Goal: Information Seeking & Learning: Learn about a topic

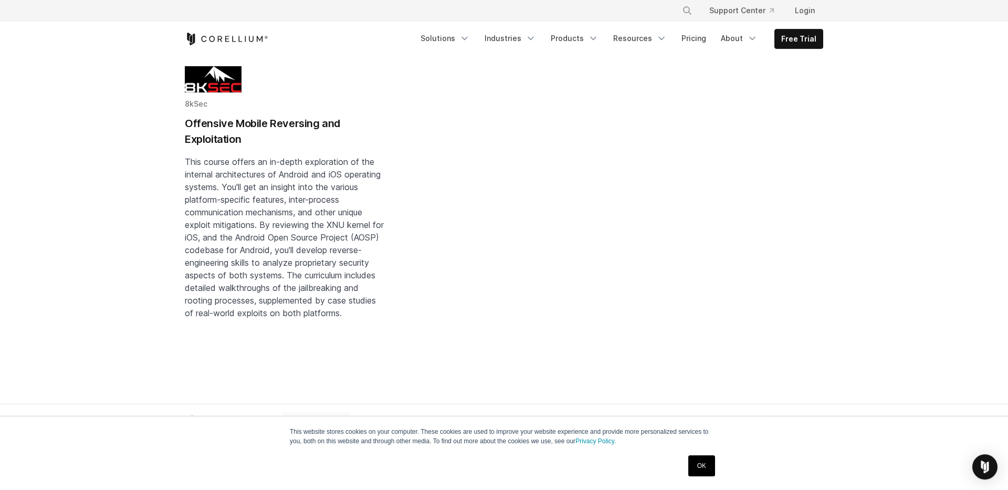
scroll to position [441, 0]
click at [209, 136] on h2 "Offensive Mobile Reversing and Exploitation" at bounding box center [286, 132] width 202 height 31
click at [642, 39] on link "Resources" at bounding box center [640, 38] width 66 height 19
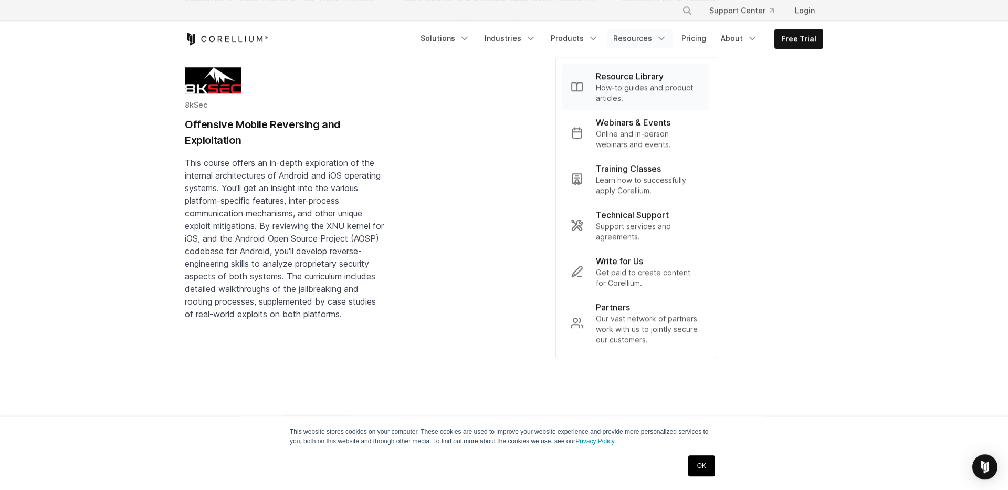
click at [638, 94] on p "How-to guides and product articles." at bounding box center [648, 92] width 105 height 21
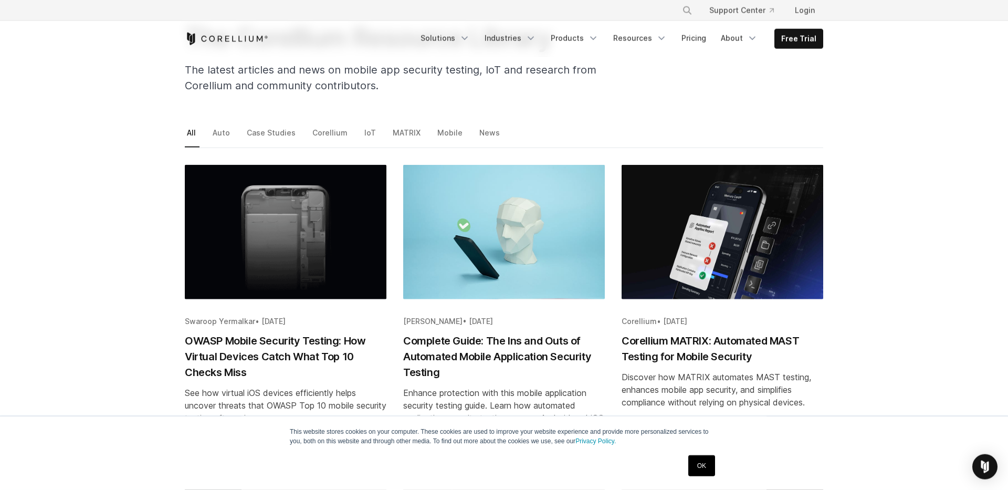
scroll to position [95, 0]
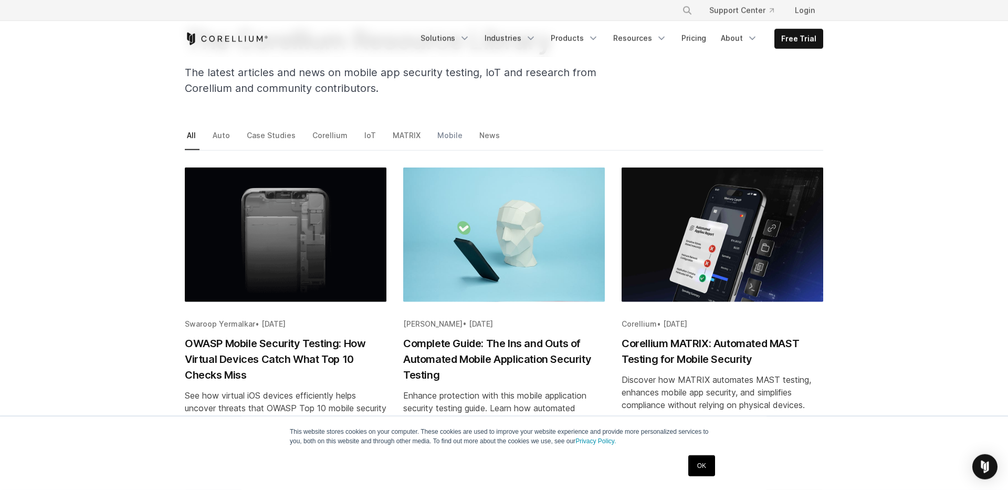
click at [437, 136] on link "Mobile" at bounding box center [450, 139] width 31 height 22
